Goal: Go to known website: Access a specific website the user already knows

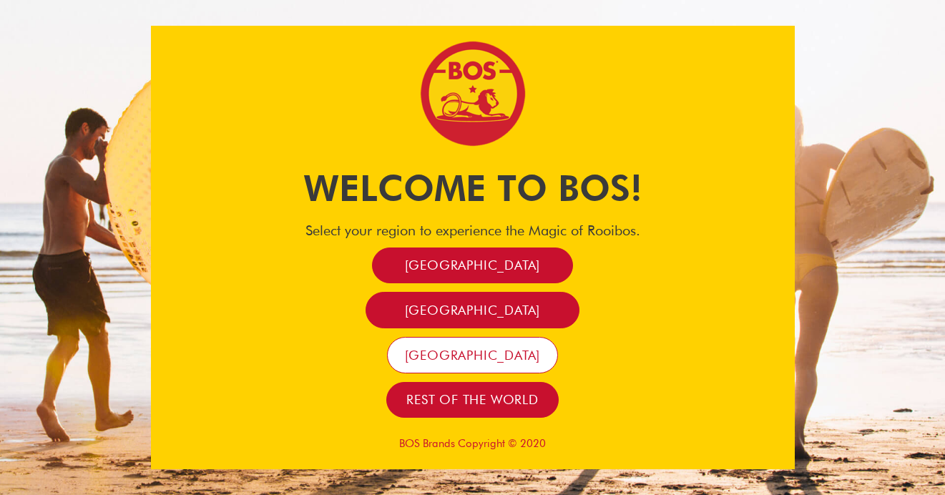
click at [495, 364] on link "[GEOGRAPHIC_DATA]" at bounding box center [472, 355] width 170 height 36
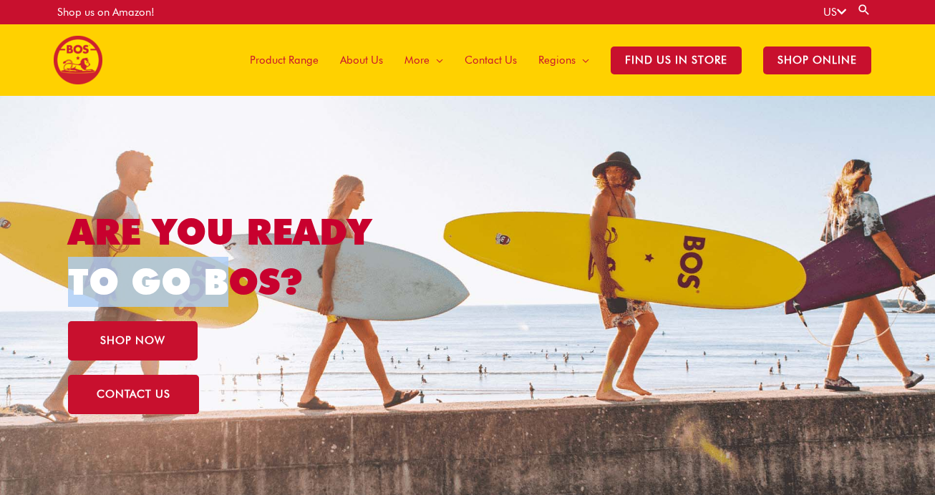
drag, startPoint x: 72, startPoint y: 291, endPoint x: 228, endPoint y: 301, distance: 156.3
click at [228, 301] on h1 "ARE YOU READY TO GO BOS?" at bounding box center [248, 257] width 361 height 100
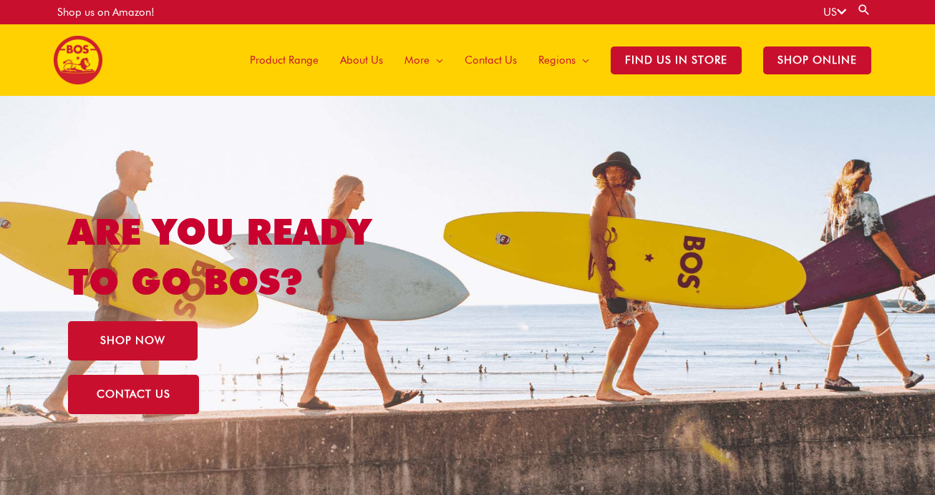
click at [412, 259] on h1 "ARE YOU READY TO GO BOS?" at bounding box center [248, 257] width 361 height 100
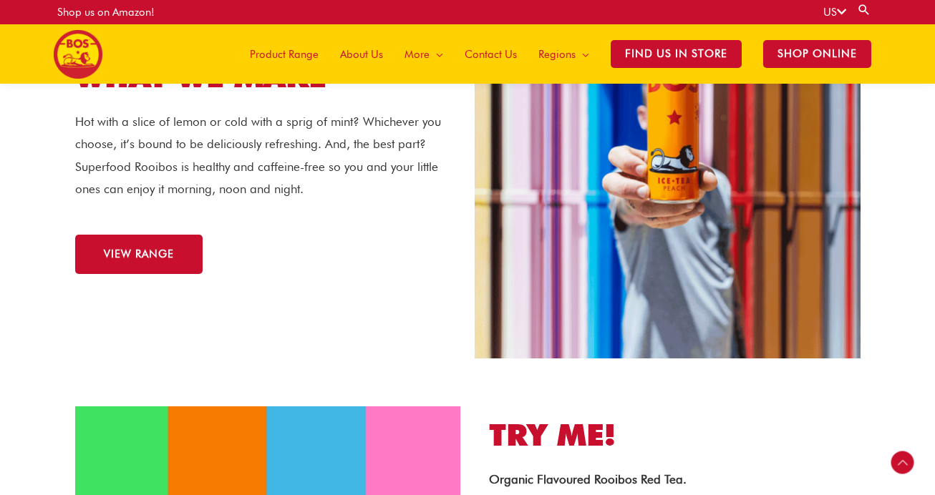
scroll to position [1637, 0]
